Goal: Information Seeking & Learning: Learn about a topic

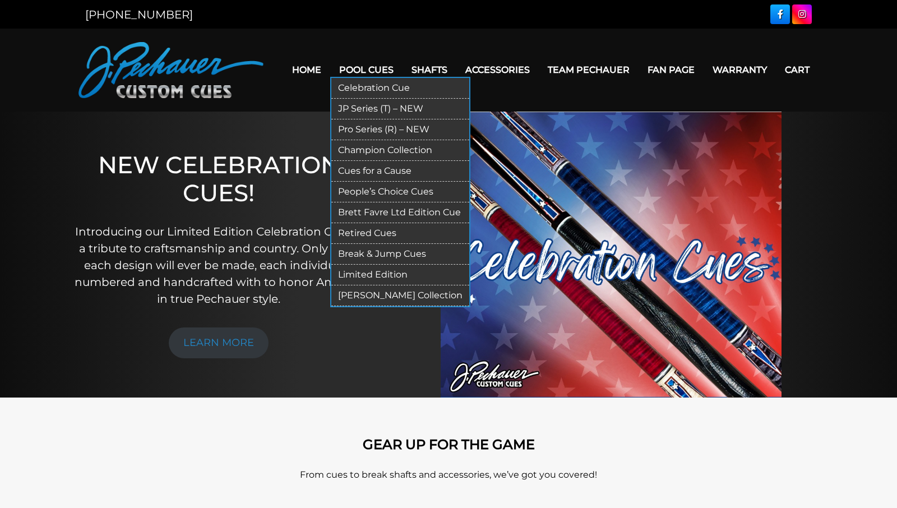
click at [362, 128] on link "Pro Series (R) – NEW" at bounding box center [400, 129] width 138 height 21
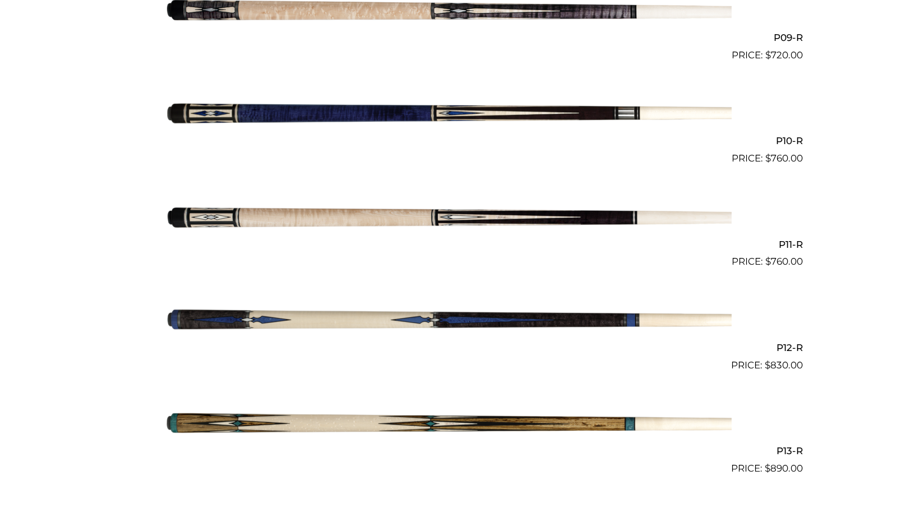
scroll to position [1225, 0]
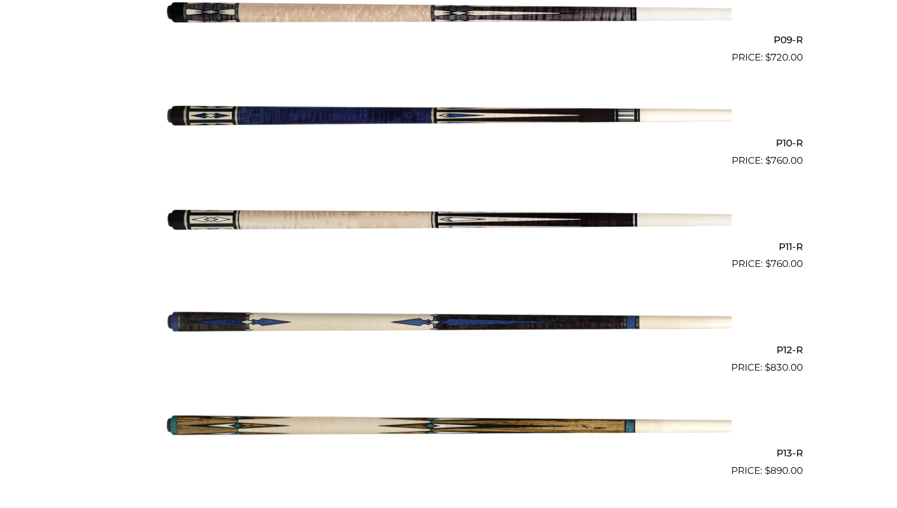
click at [361, 218] on img at bounding box center [448, 220] width 566 height 94
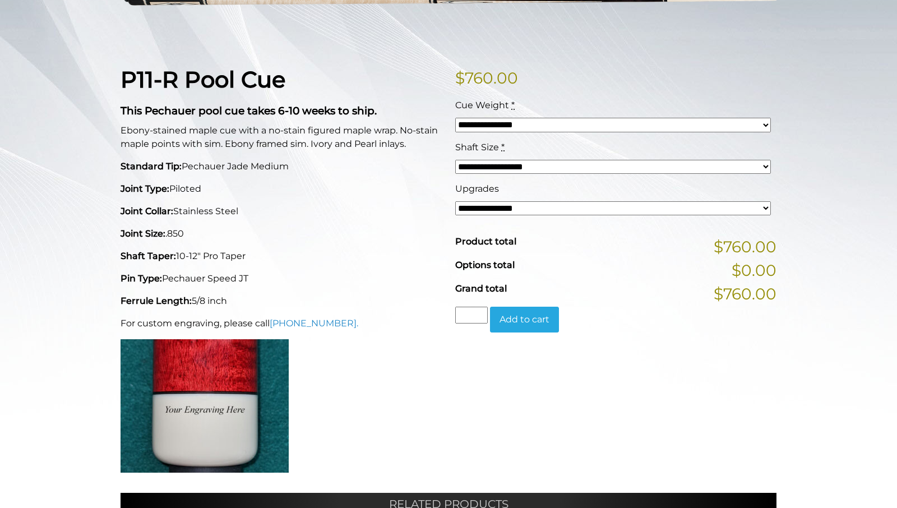
scroll to position [233, 0]
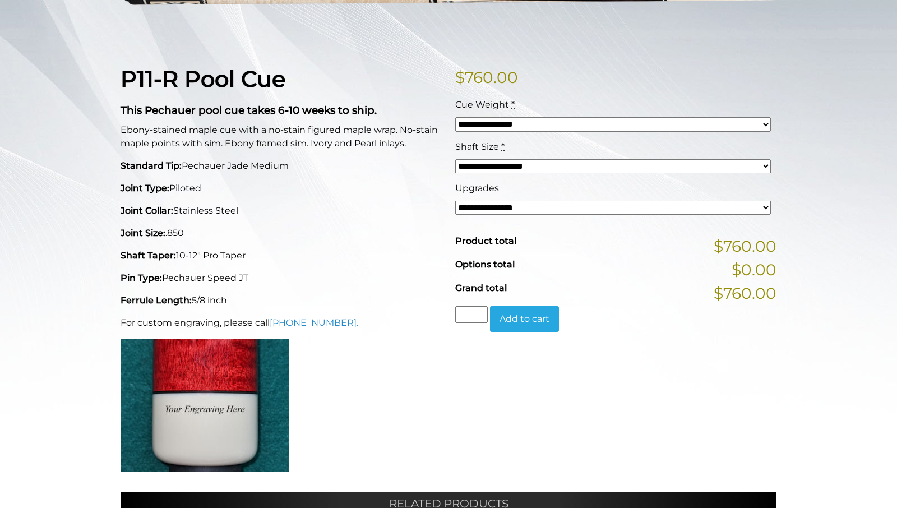
click at [455, 201] on select "**********" at bounding box center [613, 208] width 316 height 14
click at [829, 233] on div "**********" at bounding box center [448, 313] width 897 height 791
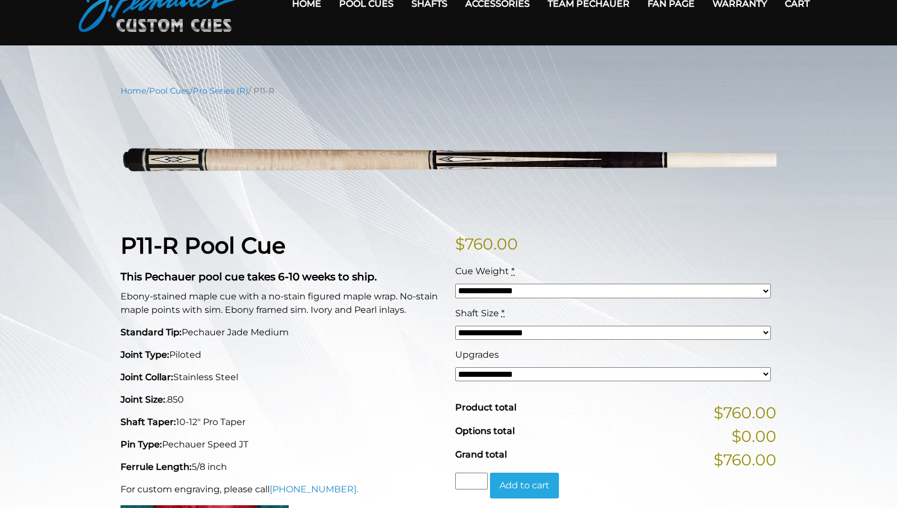
scroll to position [0, 0]
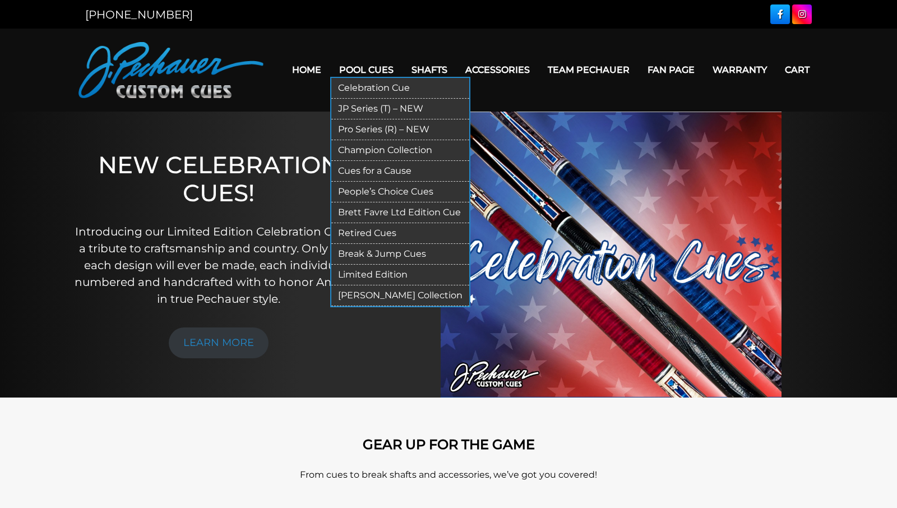
click at [357, 231] on link "Retired Cues" at bounding box center [400, 233] width 138 height 21
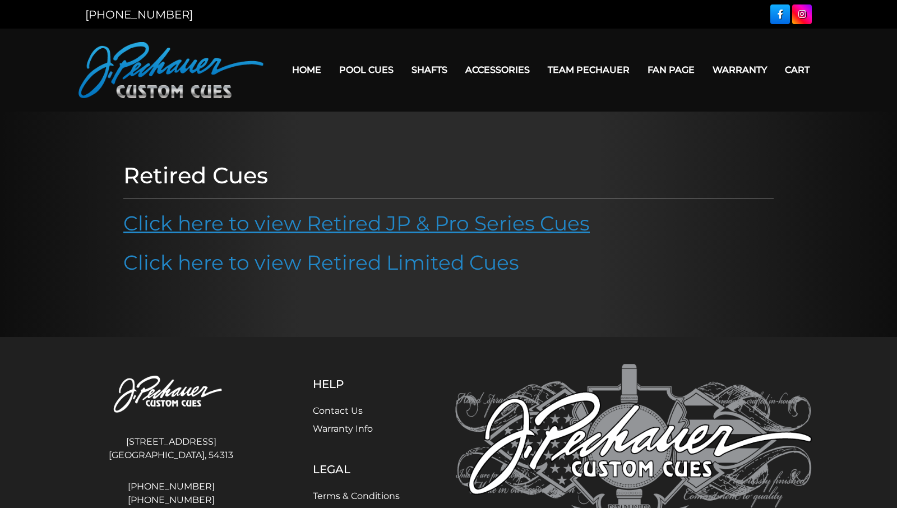
click at [367, 227] on link "Click here to view Retired JP & Pro Series Cues" at bounding box center [356, 223] width 467 height 25
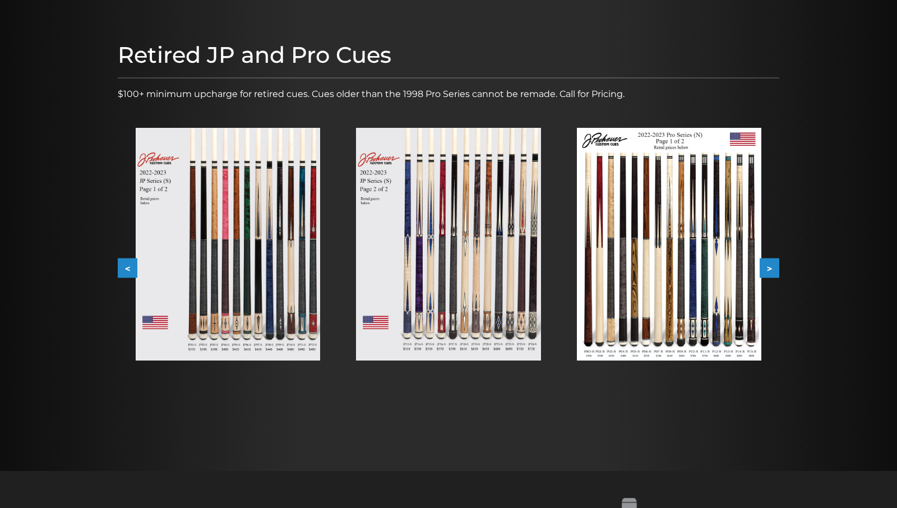
scroll to position [116, 0]
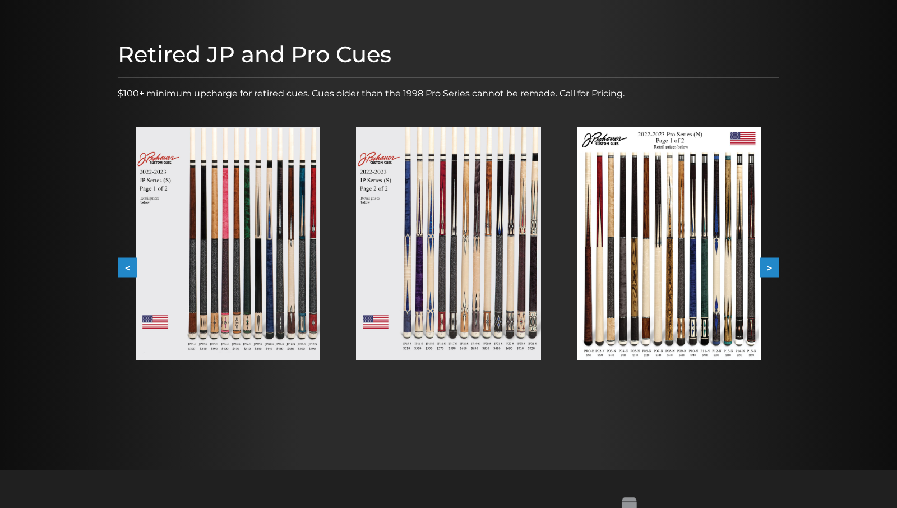
click at [662, 208] on img at bounding box center [669, 243] width 185 height 233
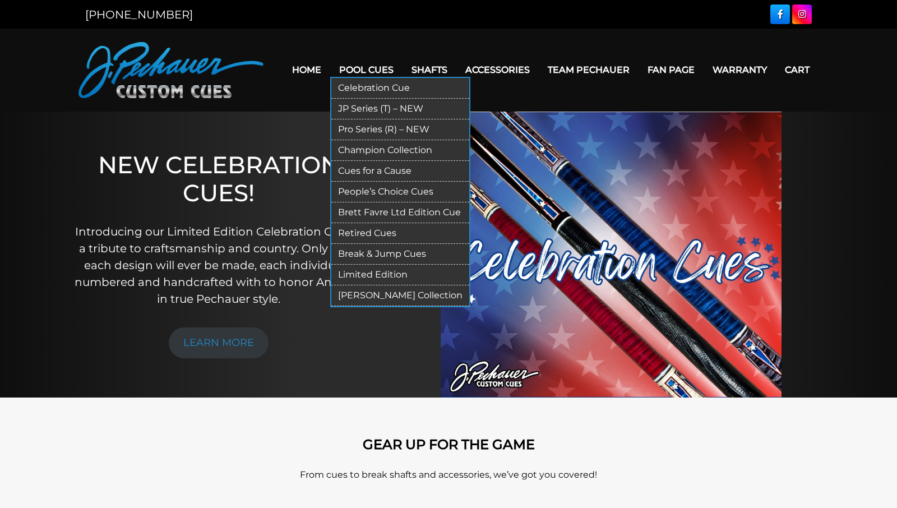
click at [380, 126] on link "Pro Series (R) – NEW" at bounding box center [400, 129] width 138 height 21
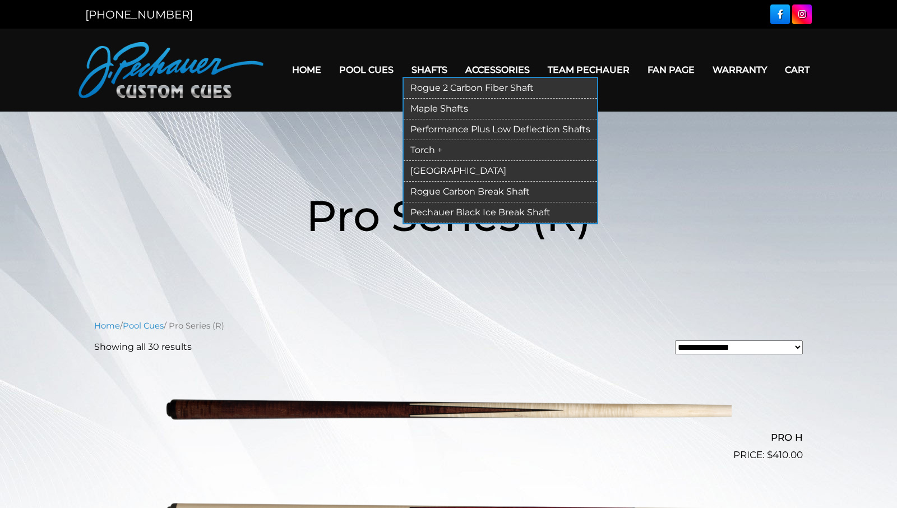
click at [434, 104] on link "Maple Shafts" at bounding box center [500, 109] width 193 height 21
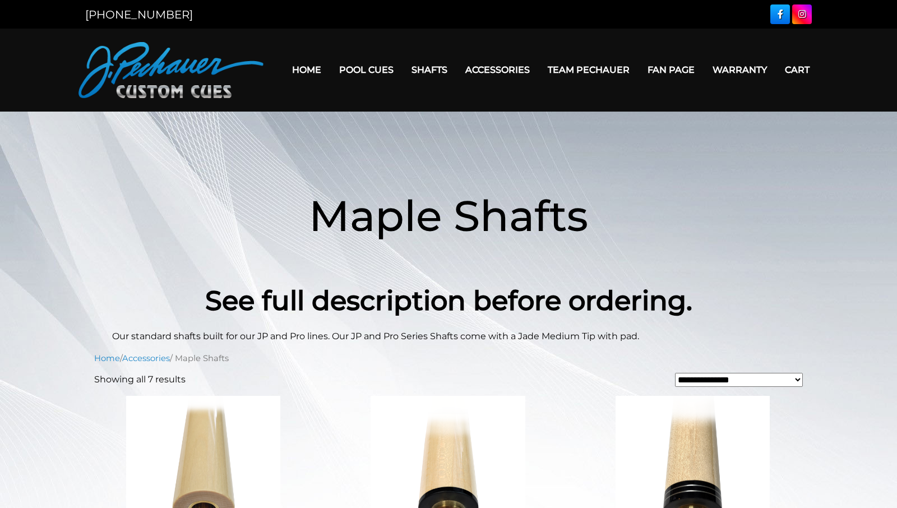
click at [447, 215] on span "Maple Shafts" at bounding box center [448, 216] width 279 height 52
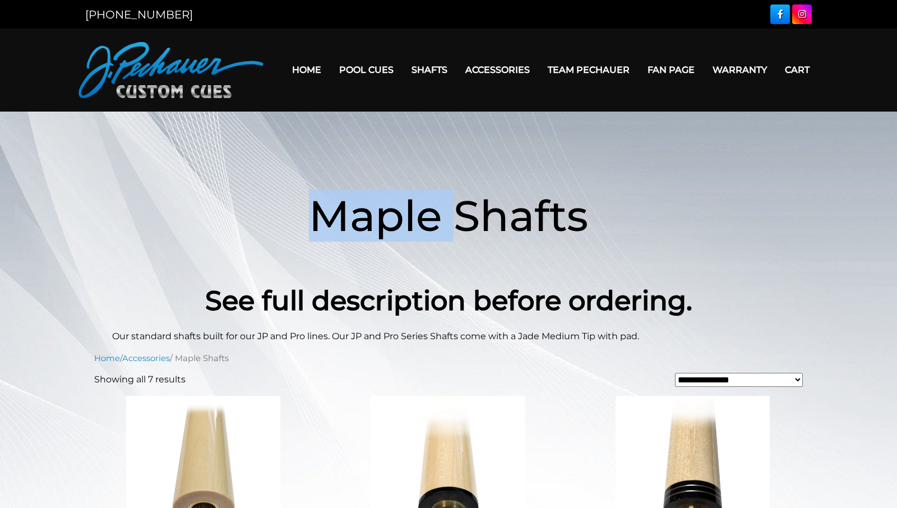
click at [447, 215] on span "Maple Shafts" at bounding box center [448, 216] width 279 height 52
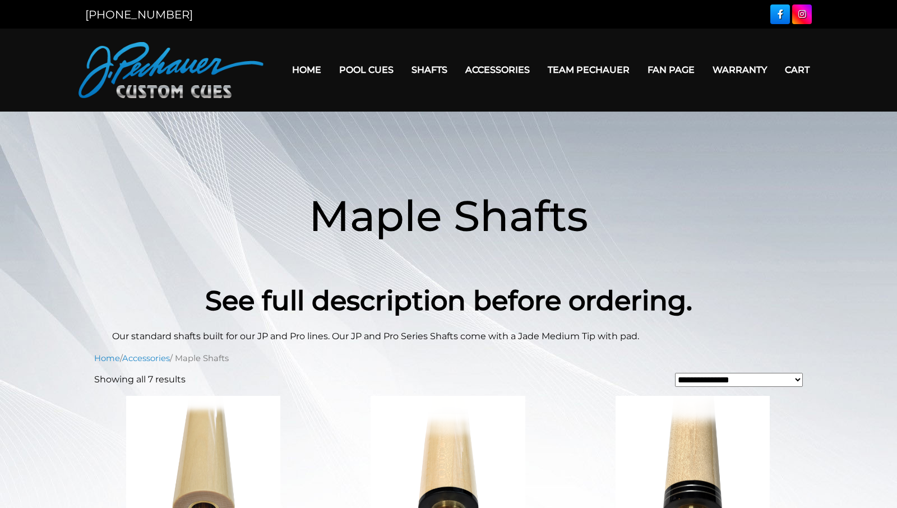
drag, startPoint x: 447, startPoint y: 215, endPoint x: 453, endPoint y: 208, distance: 9.6
click at [447, 215] on span "Maple Shafts" at bounding box center [448, 216] width 279 height 52
click at [450, 215] on span "Maple Shafts" at bounding box center [448, 216] width 279 height 52
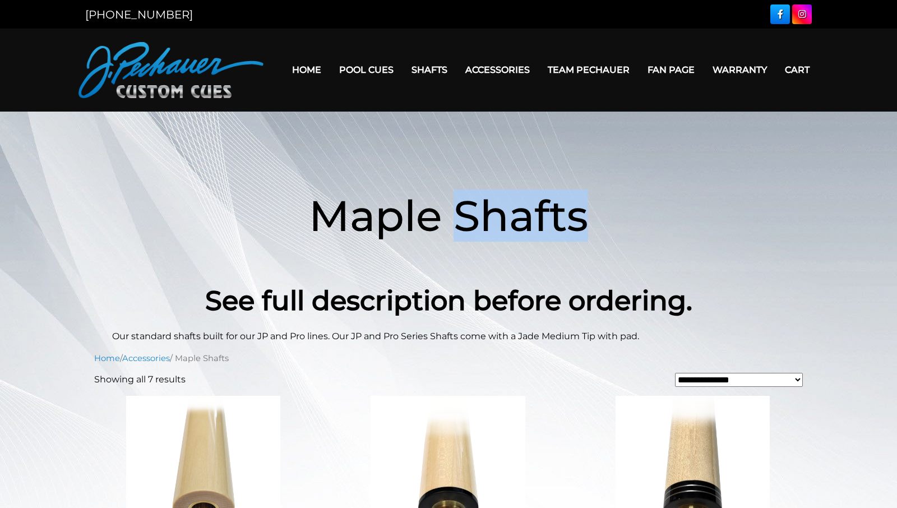
click at [450, 215] on span "Maple Shafts" at bounding box center [448, 216] width 279 height 52
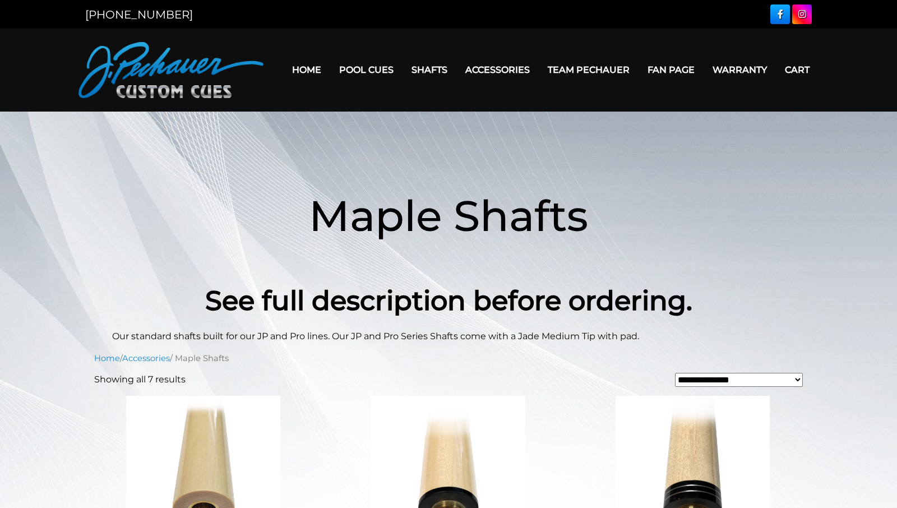
click at [450, 215] on span "Maple Shafts" at bounding box center [448, 216] width 279 height 52
click at [448, 216] on span "Maple Shafts" at bounding box center [448, 216] width 279 height 52
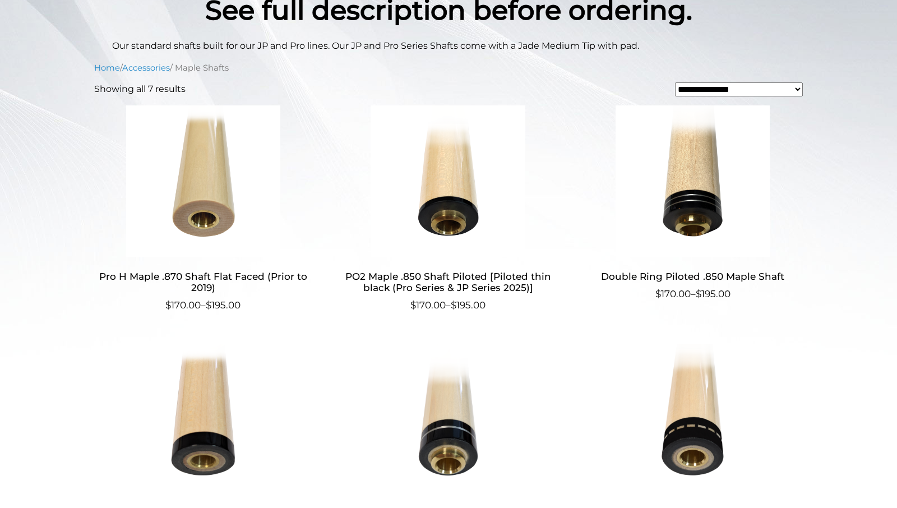
scroll to position [291, 0]
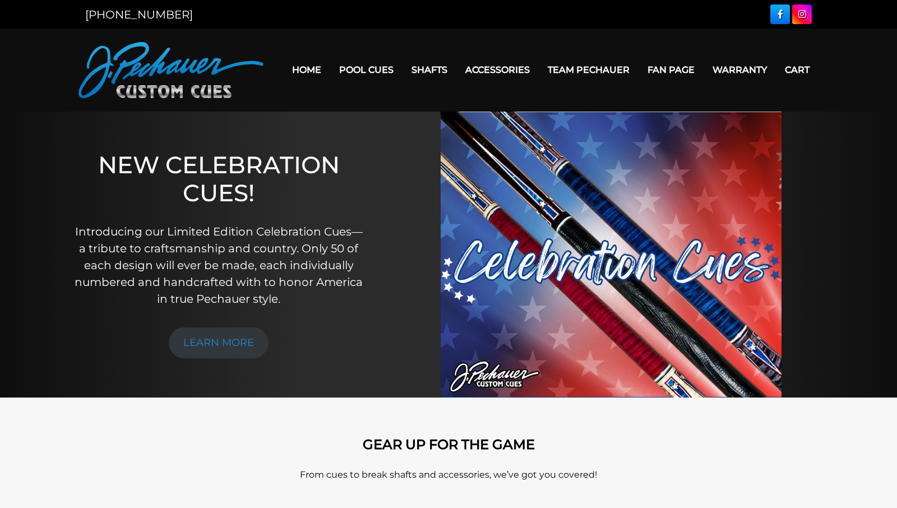
click at [490, 32] on header "MENU Home Pool Cues Celebration Cue JP Series (T) – NEW Pro Series (R) – NEW Ch…" at bounding box center [448, 70] width 897 height 83
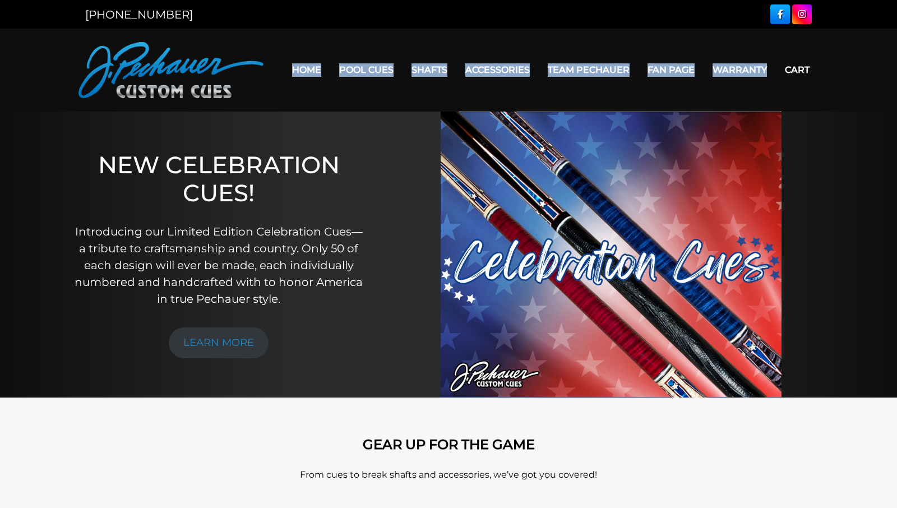
drag, startPoint x: 490, startPoint y: 32, endPoint x: 490, endPoint y: 22, distance: 10.1
click at [490, 31] on header "MENU Home Pool Cues Celebration Cue JP Series (T) – NEW Pro Series (R) – NEW Ch…" at bounding box center [448, 70] width 897 height 83
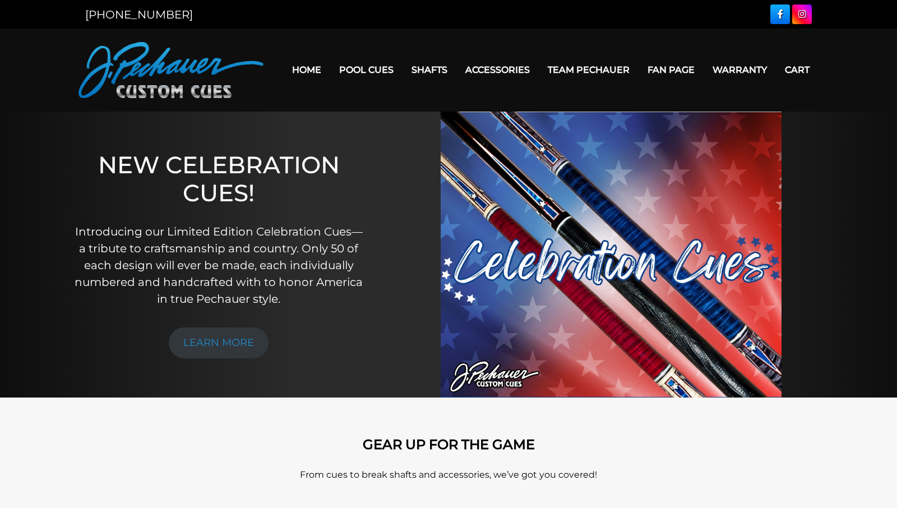
click at [485, 35] on header "MENU Home Pool Cues Celebration Cue JP Series (T) – NEW Pro Series (R) – NEW Ch…" at bounding box center [448, 70] width 897 height 83
click at [428, 30] on header "MENU Home Pool Cues Celebration Cue JP Series (T) – NEW Pro Series (R) – NEW Ch…" at bounding box center [448, 70] width 897 height 83
click at [532, 24] on div "[PHONE_NUMBER]" at bounding box center [448, 14] width 897 height 29
click at [600, 23] on div at bounding box center [633, 14] width 357 height 20
click at [499, 38] on header "MENU Home Pool Cues Celebration Cue JP Series (T) – NEW Pro Series (R) – NEW Ch…" at bounding box center [448, 70] width 897 height 83
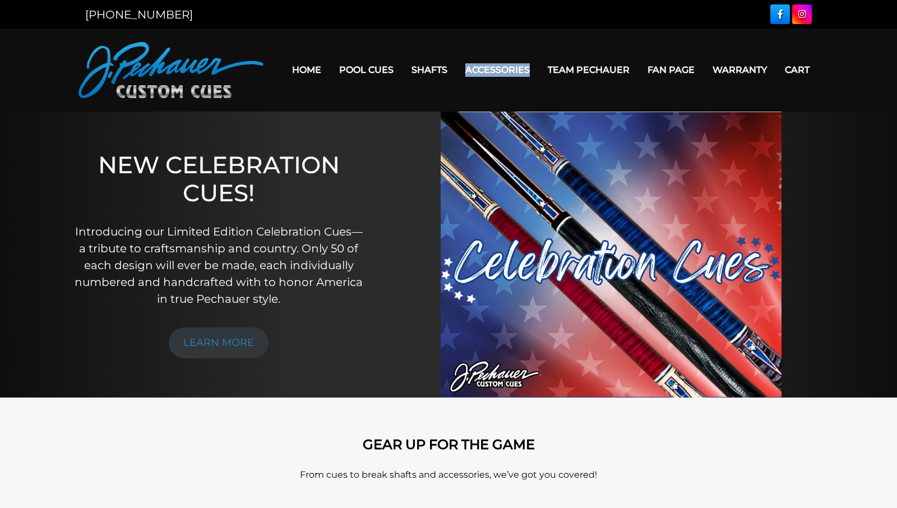
click at [499, 38] on header "MENU Home Pool Cues Celebration Cue JP Series (T) – NEW Pro Series (R) – NEW Ch…" at bounding box center [448, 70] width 897 height 83
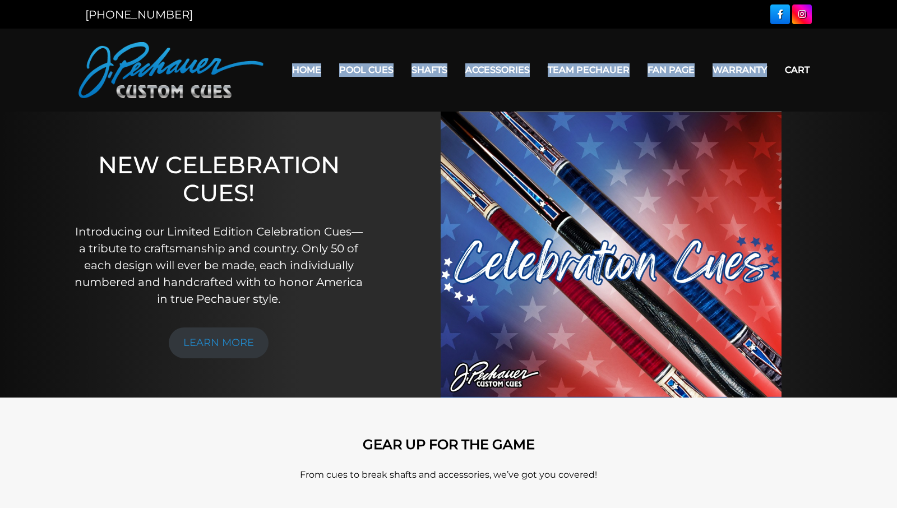
click at [499, 37] on header "MENU Home Pool Cues Celebration Cue JP Series (T) – NEW Pro Series (R) – NEW Ch…" at bounding box center [448, 70] width 897 height 83
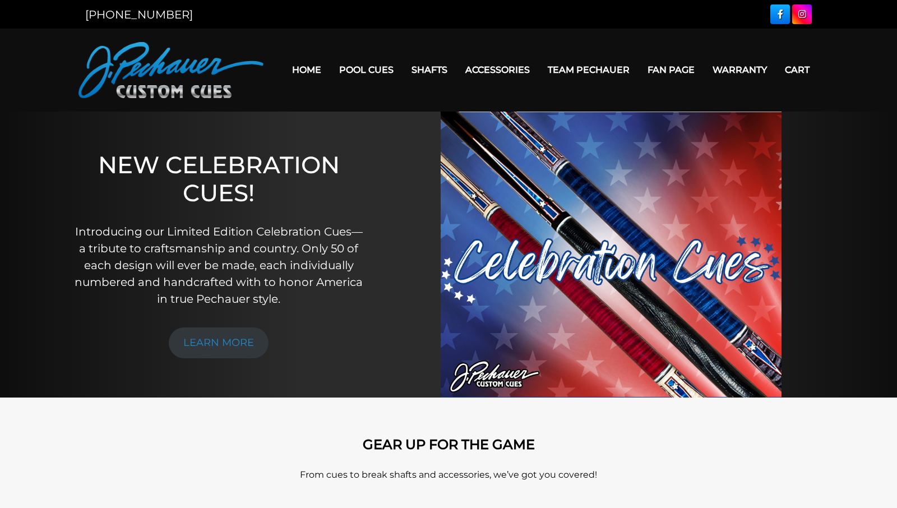
click at [511, 38] on header "MENU Home Pool Cues Celebration Cue JP Series (T) – NEW Pro Series (R) – NEW Ch…" at bounding box center [448, 70] width 897 height 83
click at [500, 99] on header "MENU Home Pool Cues Celebration Cue JP Series (T) – NEW Pro Series (R) – NEW Ch…" at bounding box center [448, 70] width 897 height 83
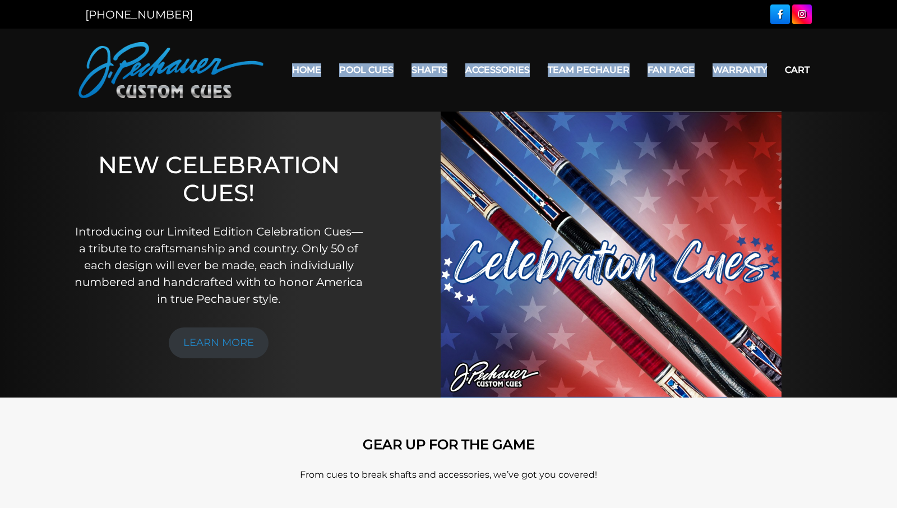
click at [500, 99] on header "MENU Home Pool Cues Celebration Cue JP Series (T) – NEW Pro Series (R) – NEW Ch…" at bounding box center [448, 70] width 897 height 83
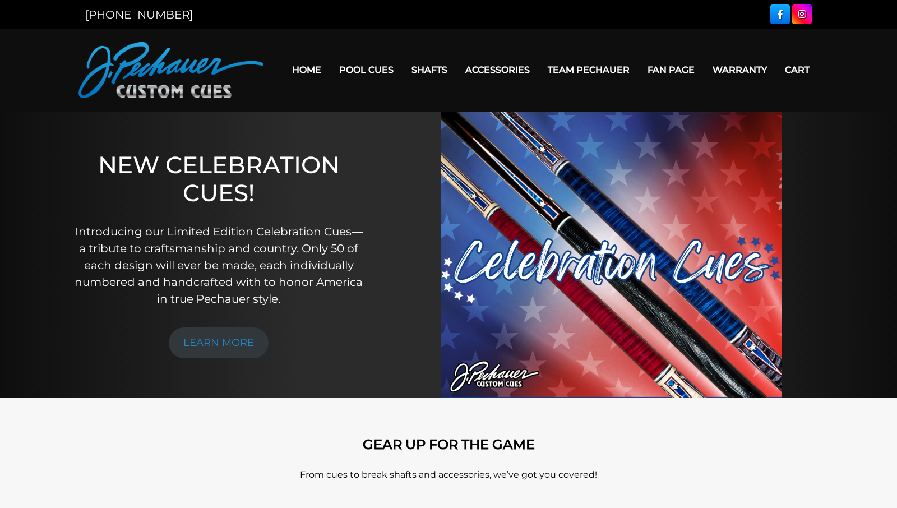
click at [499, 23] on div at bounding box center [633, 14] width 357 height 20
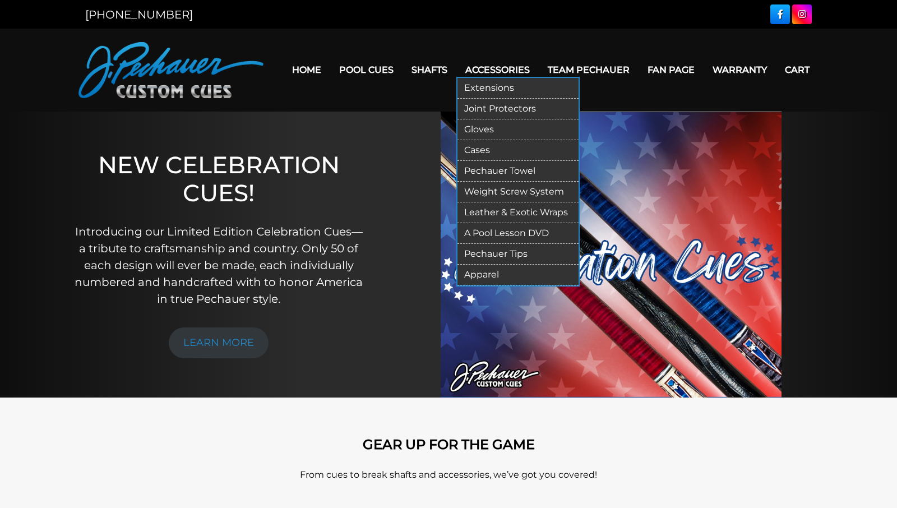
click at [501, 188] on link "Weight Screw System" at bounding box center [518, 192] width 121 height 21
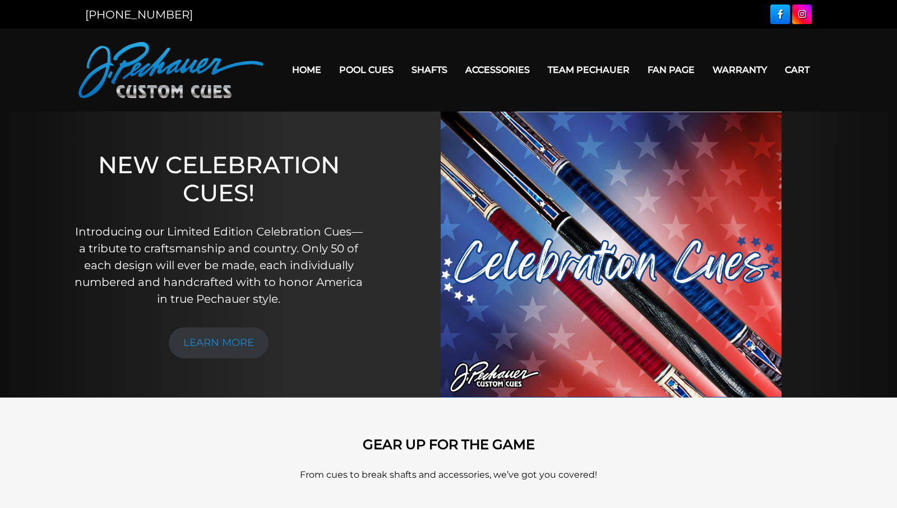
drag, startPoint x: 223, startPoint y: 245, endPoint x: 366, endPoint y: 153, distance: 169.7
click at [223, 245] on p "Introducing our Limited Edition Celebration Cues—a tribute to craftsmanship and…" at bounding box center [219, 265] width 292 height 84
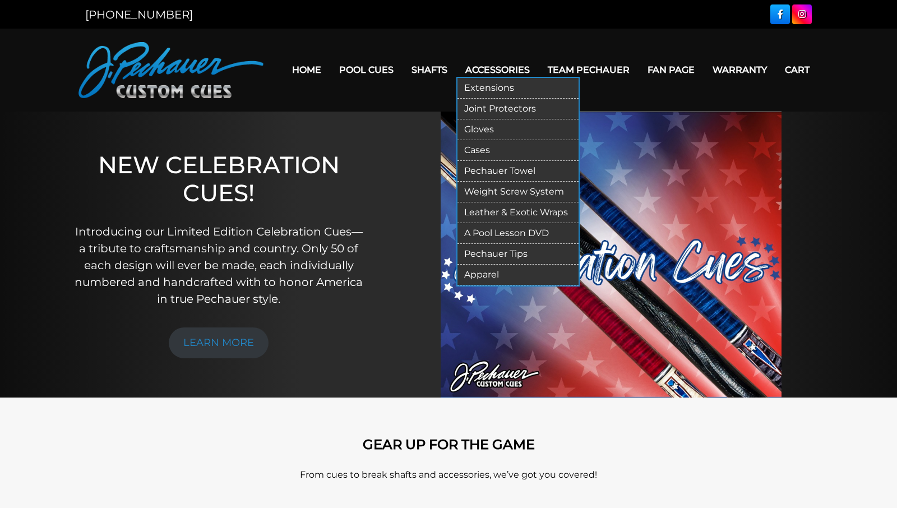
click at [486, 190] on link "Weight Screw System" at bounding box center [518, 192] width 121 height 21
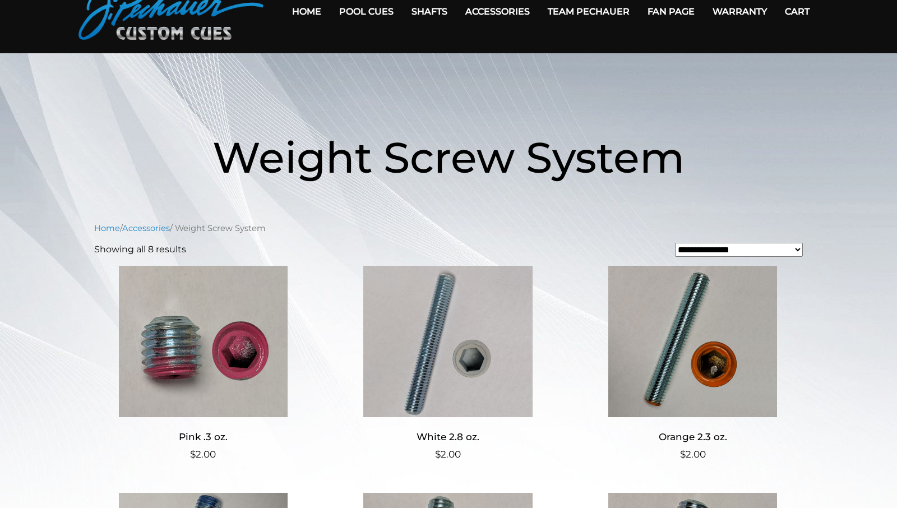
scroll to position [58, 0]
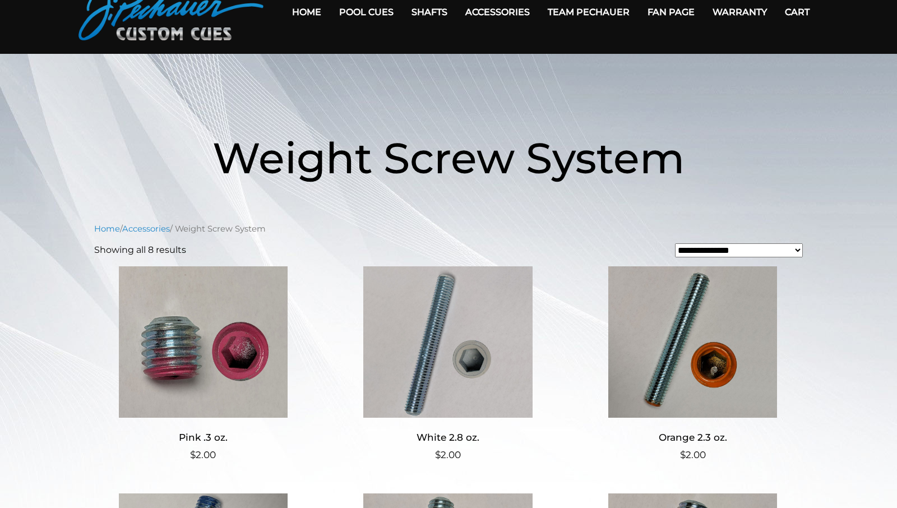
click at [438, 162] on span "Weight Screw System" at bounding box center [449, 158] width 472 height 52
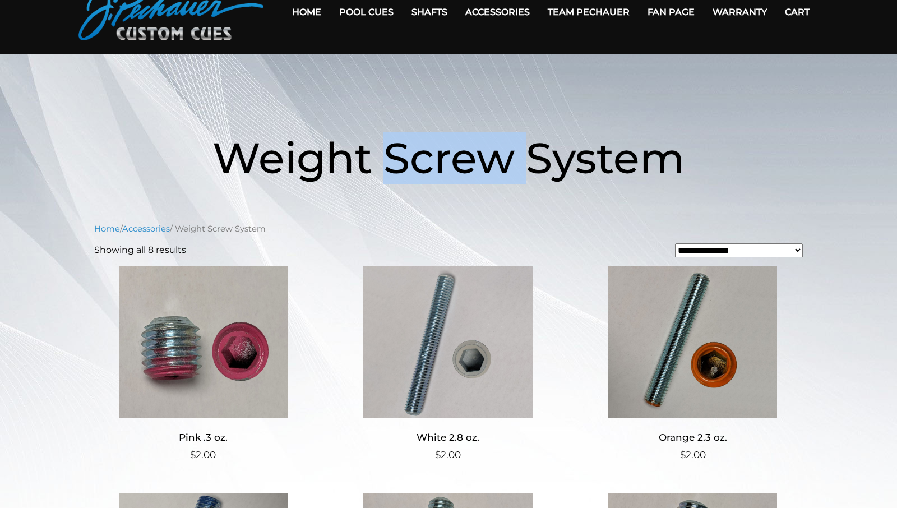
click at [438, 162] on span "Weight Screw System" at bounding box center [449, 158] width 472 height 52
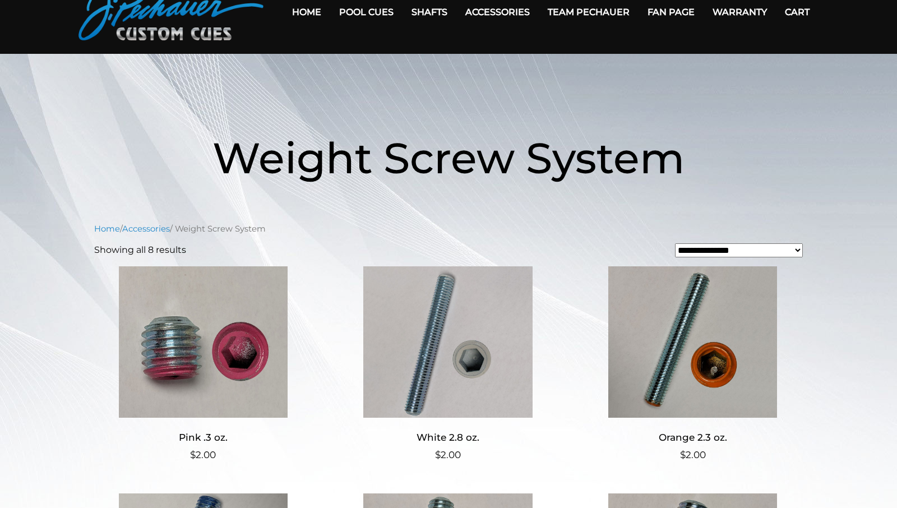
click at [438, 162] on span "Weight Screw System" at bounding box center [449, 158] width 472 height 52
click at [439, 160] on span "Weight Screw System" at bounding box center [449, 158] width 472 height 52
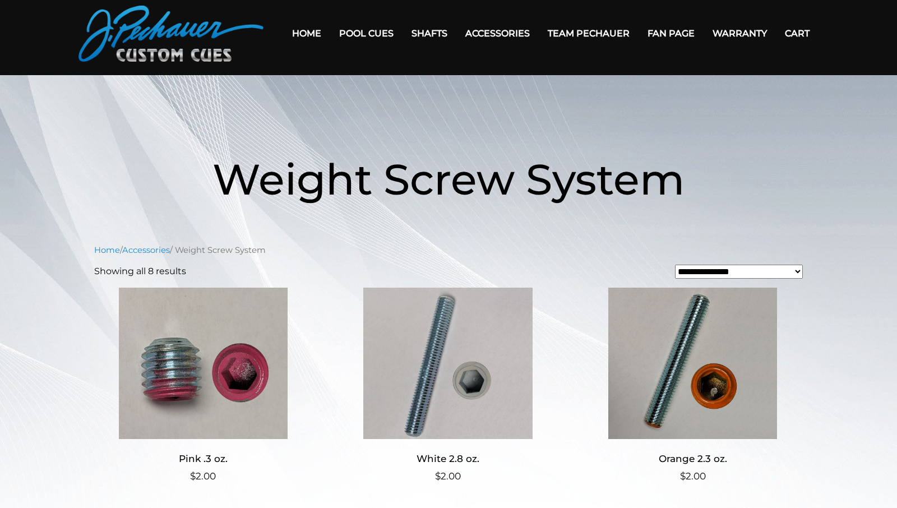
scroll to position [0, 0]
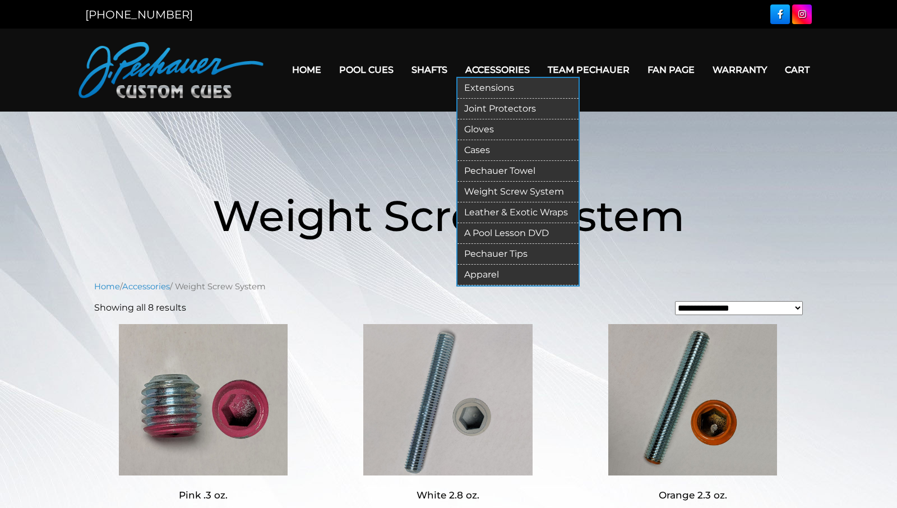
click at [494, 210] on link "Leather & Exotic Wraps" at bounding box center [518, 212] width 121 height 21
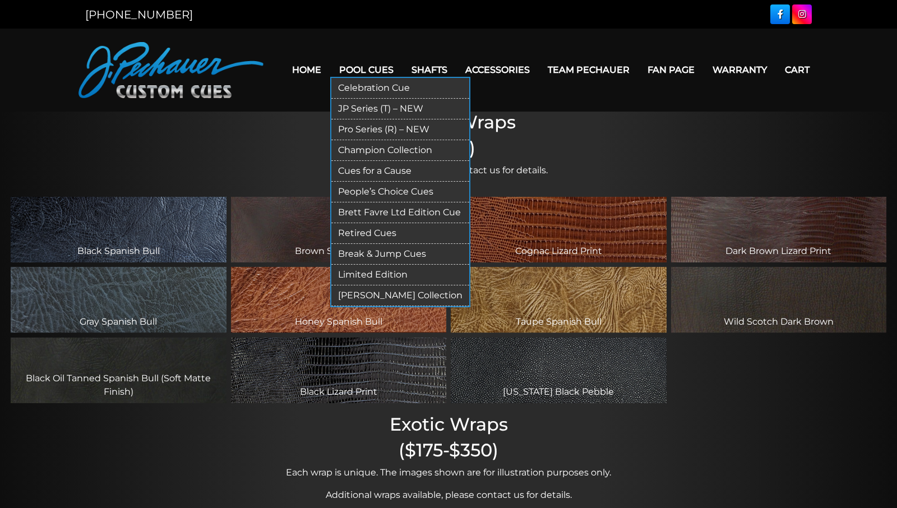
click at [379, 125] on link "Pro Series (R) – NEW" at bounding box center [400, 129] width 138 height 21
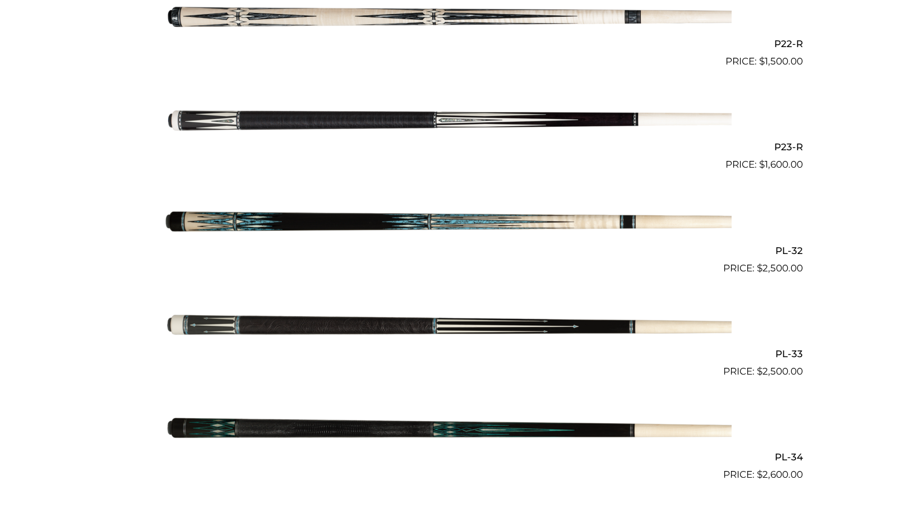
scroll to position [2565, 0]
